Goal: Find specific page/section: Find specific page/section

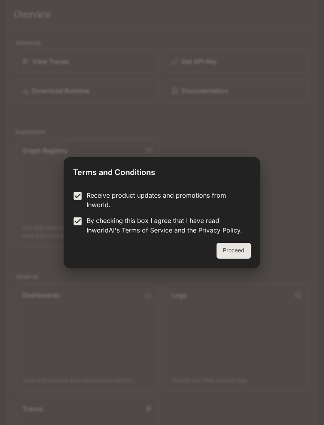
click at [230, 252] on button "Proceed" at bounding box center [234, 251] width 34 height 16
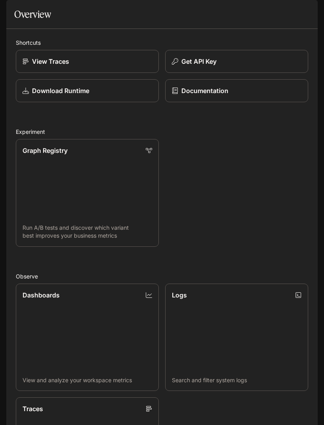
scroll to position [-2, 0]
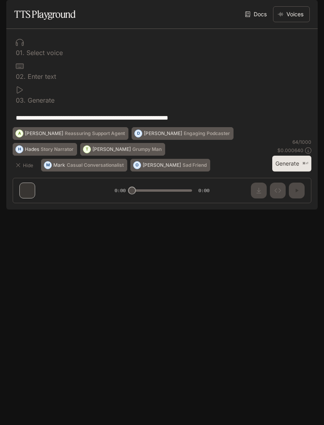
click at [16, 15] on button "open drawer" at bounding box center [13, 11] width 14 height 14
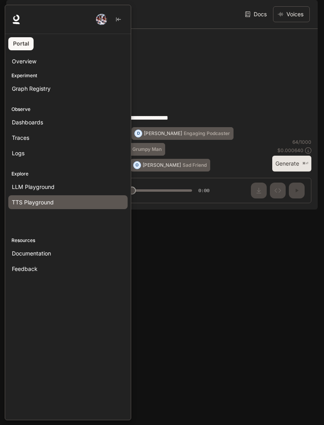
click at [146, 161] on div at bounding box center [167, 212] width 324 height 415
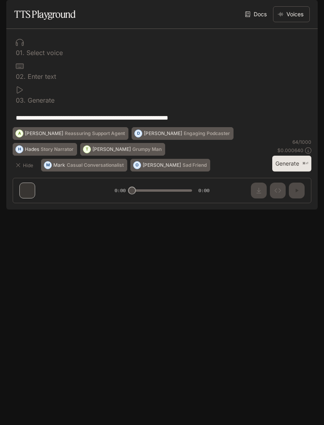
click at [37, 11] on p "Default" at bounding box center [45, 11] width 19 height 7
